Goal: Transaction & Acquisition: Purchase product/service

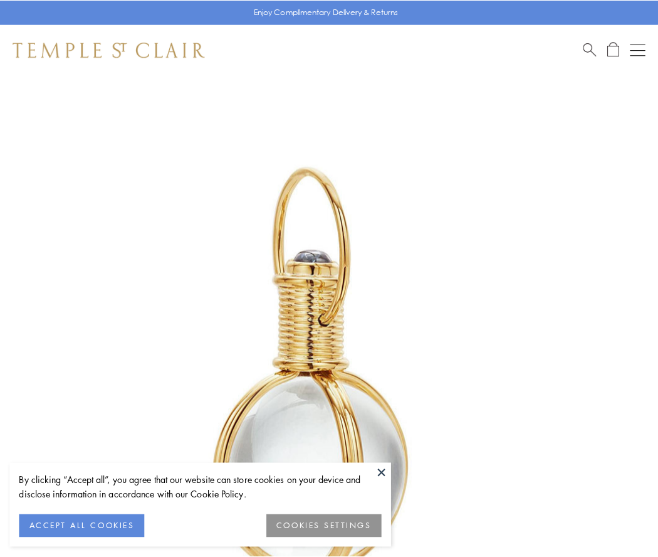
scroll to position [327, 0]
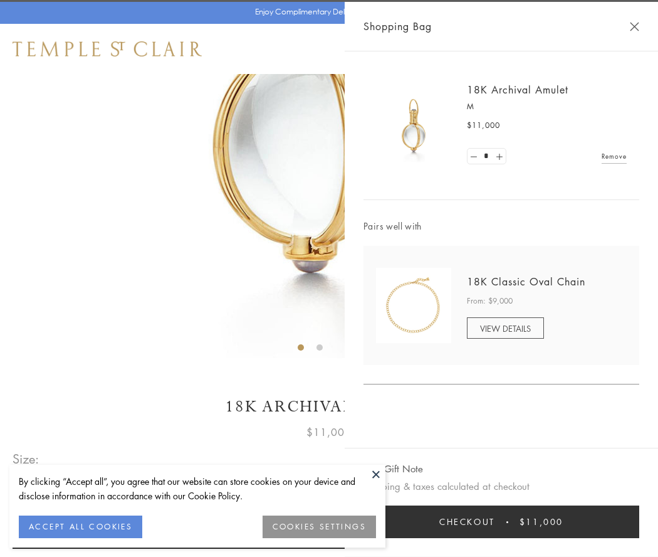
click at [501, 521] on button "Checkout $11,000" at bounding box center [502, 521] width 276 height 33
